Goal: Transaction & Acquisition: Purchase product/service

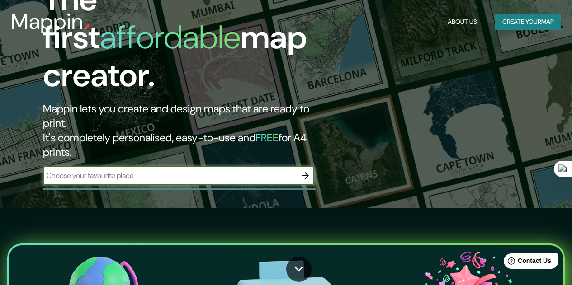
scroll to position [241, 0]
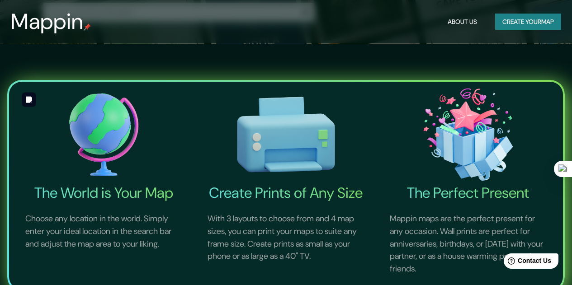
click at [119, 132] on img at bounding box center [103, 134] width 179 height 99
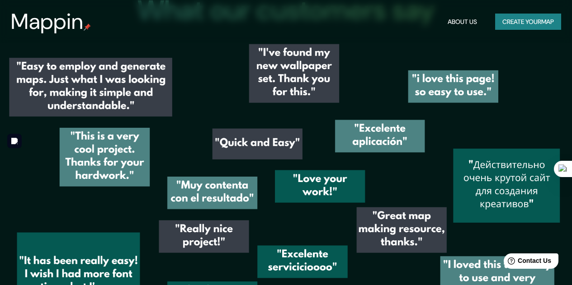
scroll to position [1190, 0]
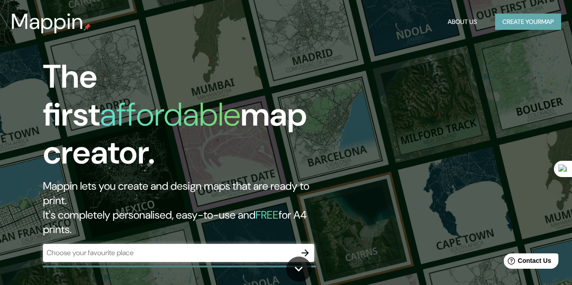
click at [540, 15] on button "Create your map" at bounding box center [528, 22] width 66 height 17
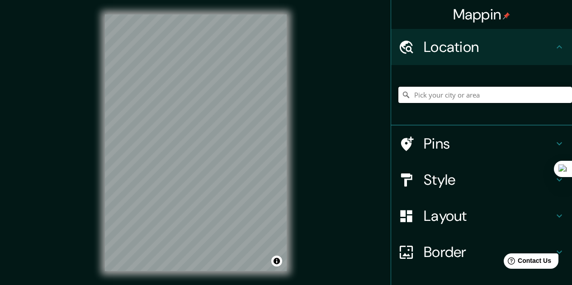
click at [468, 89] on input "Pick your city or area" at bounding box center [485, 95] width 174 height 16
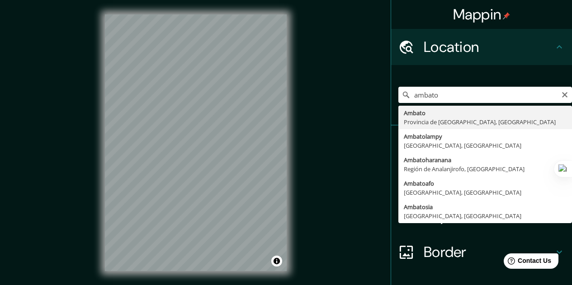
type input "Ambato, Provincia de Tungurahua, Ecuador"
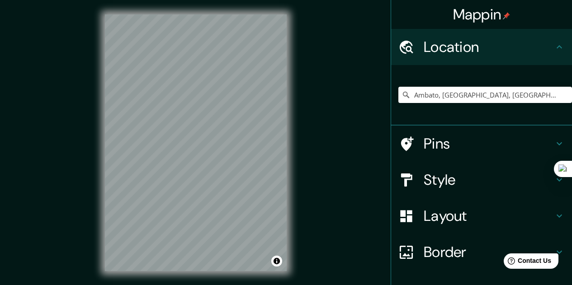
click at [415, 254] on div at bounding box center [410, 252] width 25 height 16
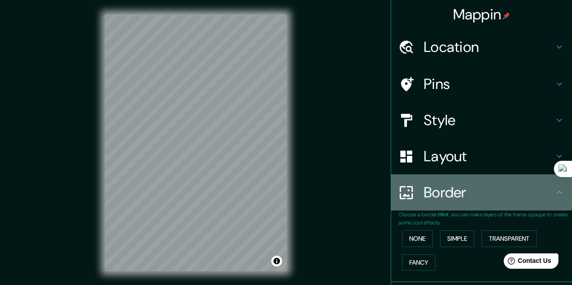
click at [447, 191] on h4 "Border" at bounding box center [488, 192] width 130 height 18
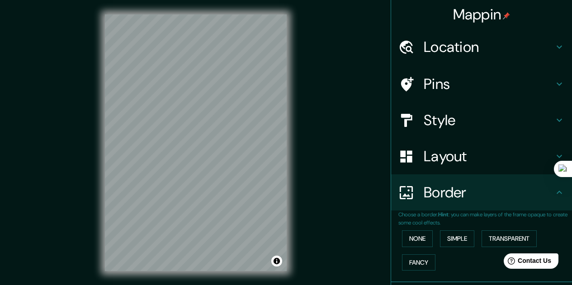
click at [481, 121] on h4 "Style" at bounding box center [488, 120] width 130 height 18
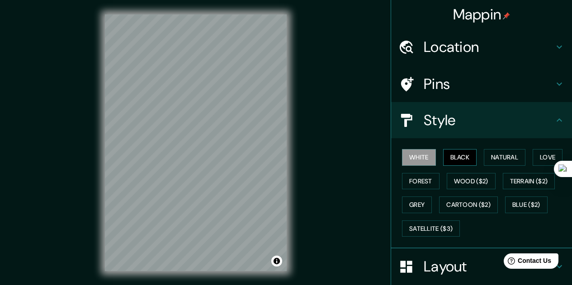
click at [456, 155] on button "Black" at bounding box center [460, 157] width 34 height 17
click at [405, 181] on button "Forest" at bounding box center [421, 181] width 38 height 17
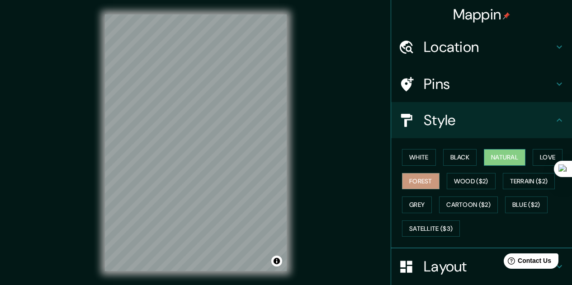
click at [512, 159] on button "Natural" at bounding box center [505, 157] width 42 height 17
click at [538, 152] on button "Love" at bounding box center [547, 157] width 30 height 17
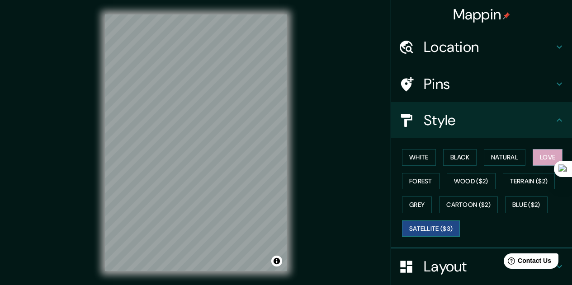
click at [413, 229] on button "Satellite ($3)" at bounding box center [431, 229] width 58 height 17
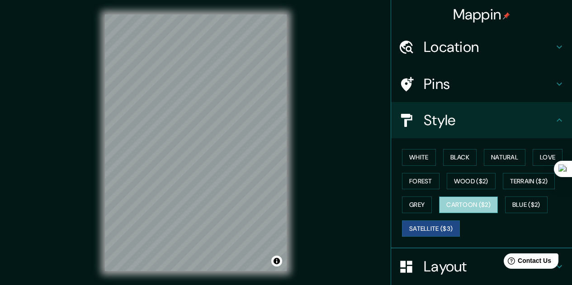
click at [470, 207] on button "Cartoon ($2)" at bounding box center [468, 205] width 59 height 17
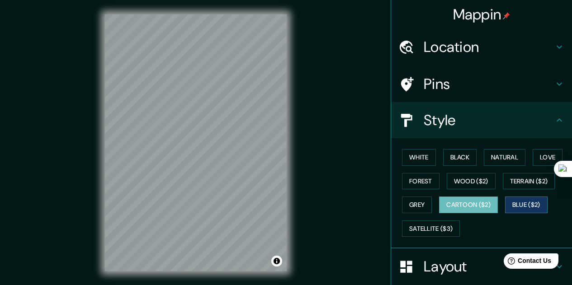
click at [522, 201] on button "Blue ($2)" at bounding box center [526, 205] width 42 height 17
